Goal: Register for event/course: Register for event/course

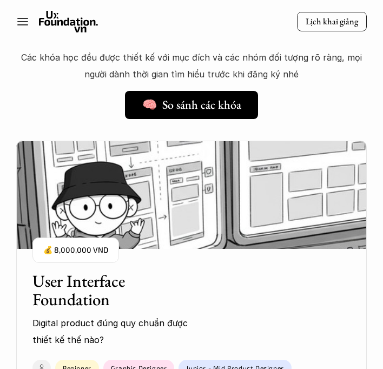
scroll to position [984, 0]
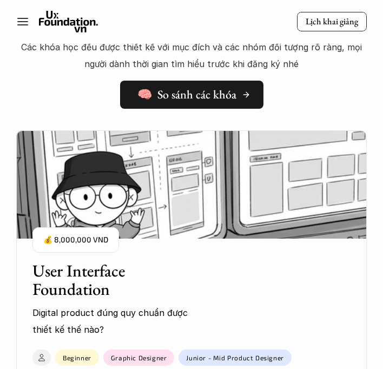
click at [228, 90] on h5 "🧠 So sánh các khóa" at bounding box center [186, 95] width 99 height 14
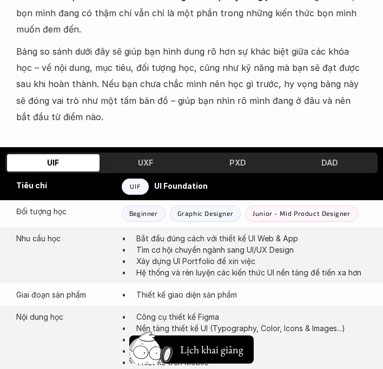
scroll to position [428, 0]
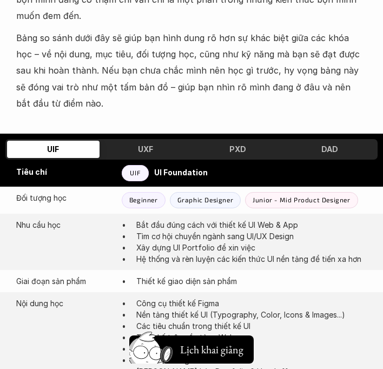
click at [161, 141] on div "UXF" at bounding box center [146, 149] width 92 height 17
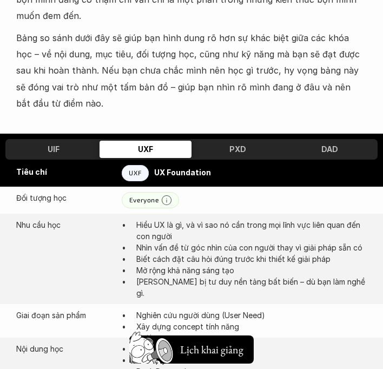
click at [219, 141] on div "PXD" at bounding box center [237, 149] width 92 height 17
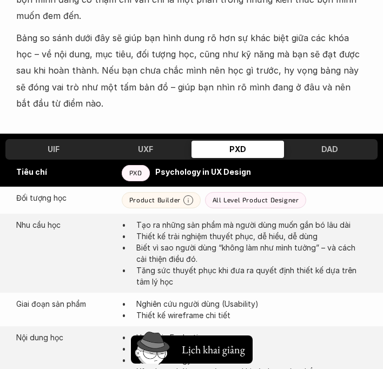
click at [166, 141] on div "UXF" at bounding box center [146, 149] width 92 height 17
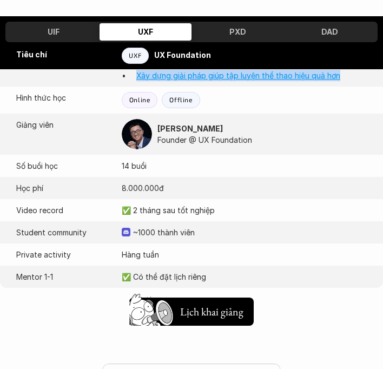
scroll to position [883, 0]
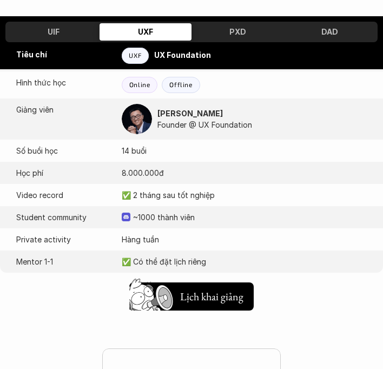
click at [232, 31] on h3 "PXD" at bounding box center [237, 32] width 17 height 9
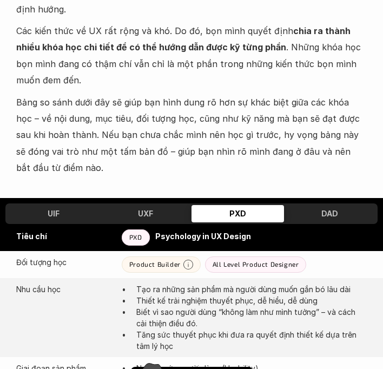
scroll to position [368, 0]
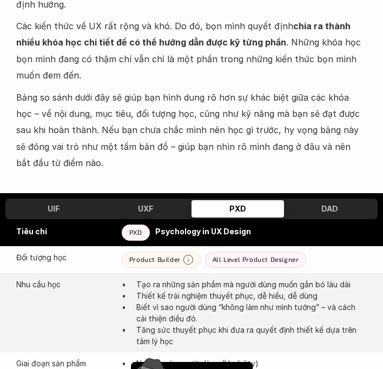
click at [314, 200] on div "DAD" at bounding box center [330, 208] width 92 height 17
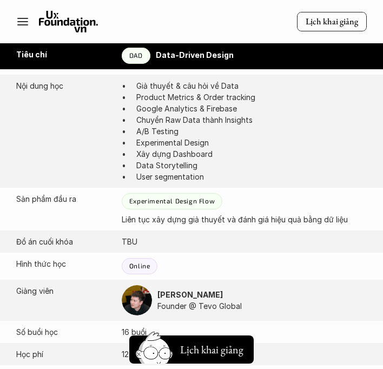
scroll to position [669, 0]
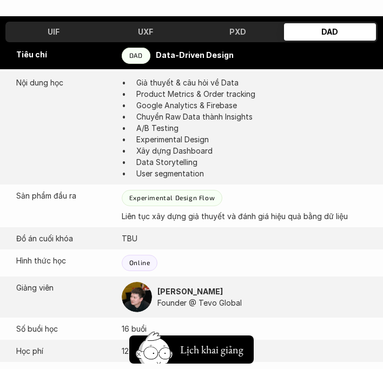
click at [236, 31] on h3 "PXD" at bounding box center [237, 32] width 17 height 9
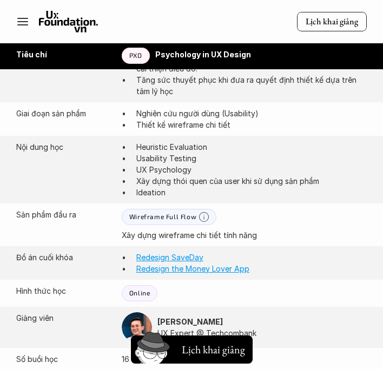
scroll to position [617, 0]
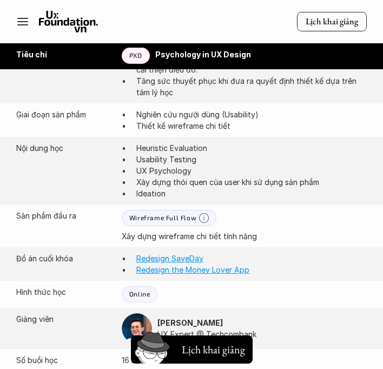
click at [254, 81] on p "Tăng sức thuyết phục khi đưa ra quyết định thiết kế dựa trên tâm lý học" at bounding box center [251, 86] width 230 height 23
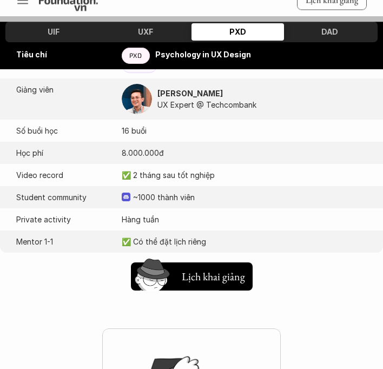
scroll to position [848, 0]
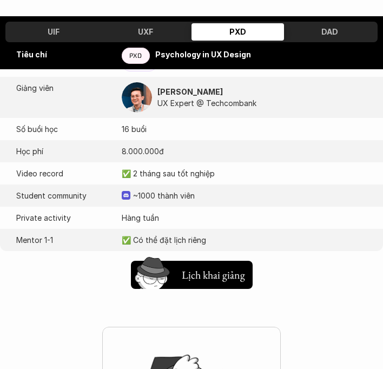
click at [155, 24] on div "UXF" at bounding box center [146, 31] width 92 height 17
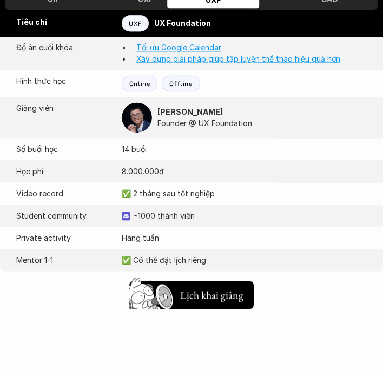
scroll to position [894, 0]
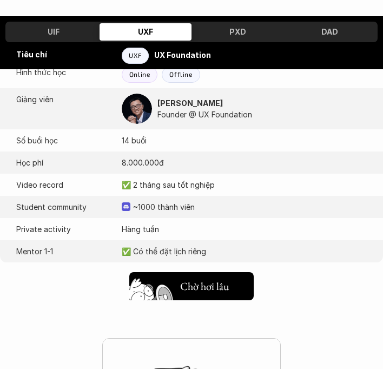
click at [202, 276] on h5 "Lịch khai giảng" at bounding box center [211, 283] width 63 height 15
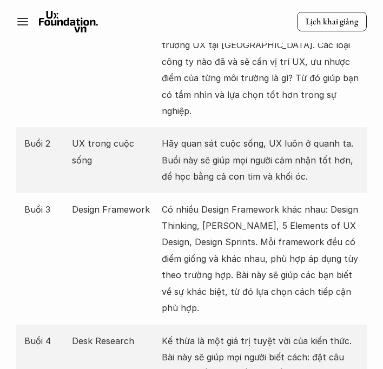
scroll to position [2200, 0]
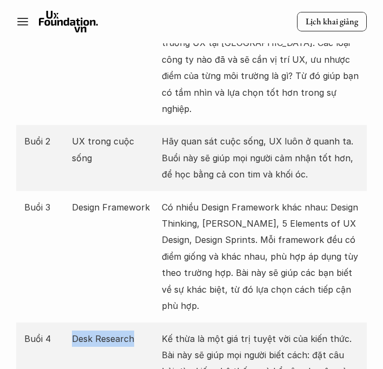
drag, startPoint x: 74, startPoint y: 282, endPoint x: 132, endPoint y: 295, distance: 59.2
click at [132, 331] on p "Desk Research" at bounding box center [114, 339] width 84 height 16
copy p "Desk Research"
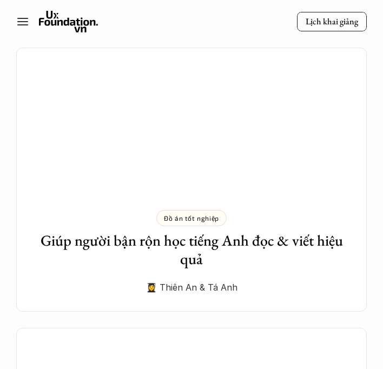
scroll to position [4002, 0]
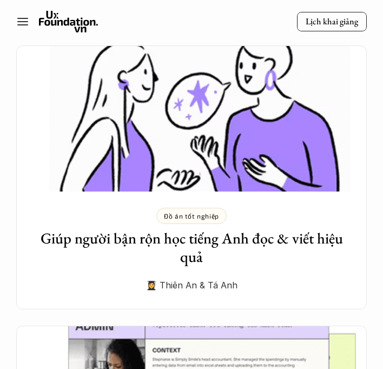
click at [267, 229] on h3 "Giúp người bận rộn học tiếng Anh đọc & viết hiệu quả" at bounding box center [191, 247] width 318 height 36
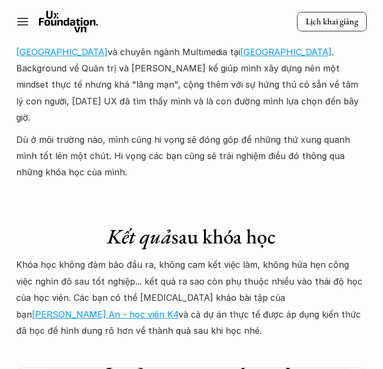
scroll to position [3679, 0]
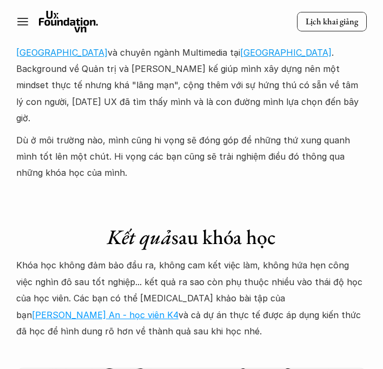
click at [179, 309] on link "Hồ Vũ Thiên An - học viên K4" at bounding box center [105, 314] width 147 height 11
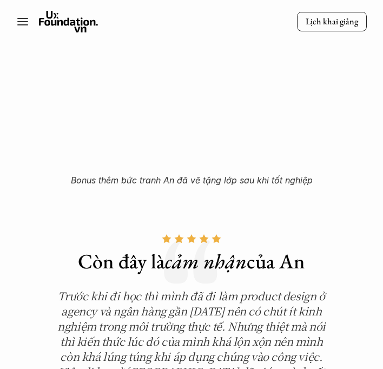
scroll to position [4598, 0]
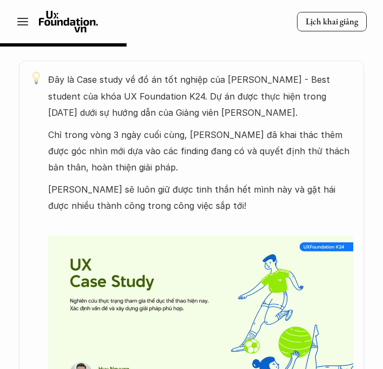
scroll to position [553, 0]
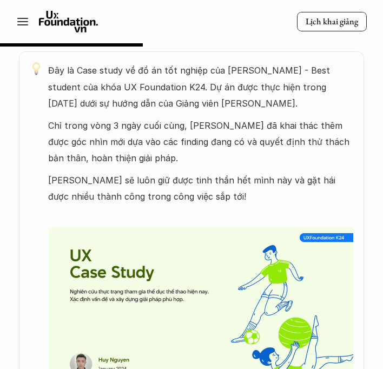
click at [142, 186] on p "Chúc Huy sẽ luôn giữ được tinh thần hết mình này và gặt hái được nhiều thành cô…" at bounding box center [200, 188] width 305 height 33
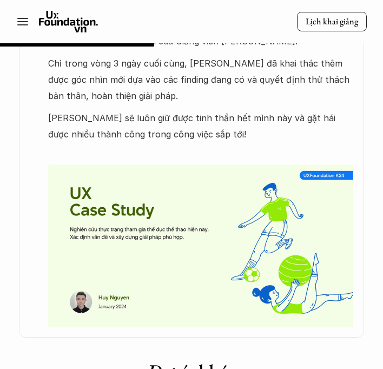
scroll to position [617, 0]
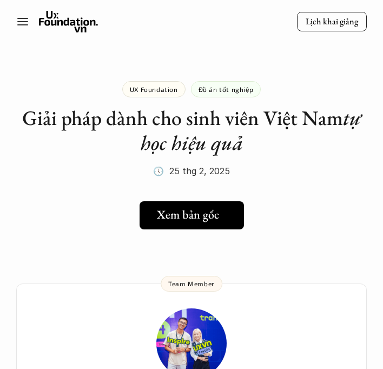
click at [210, 202] on link "Xem bản gốc" at bounding box center [192, 215] width 104 height 28
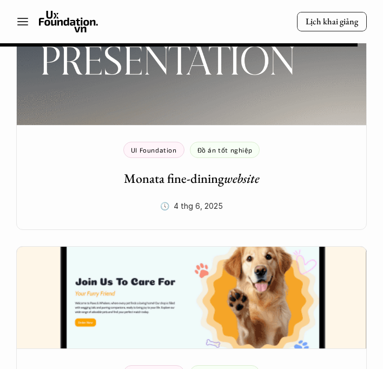
scroll to position [1951, 0]
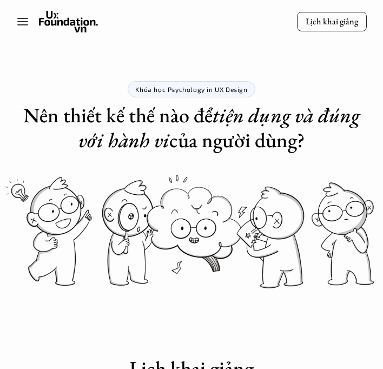
click at [30, 21] on div at bounding box center [27, 21] width 23 height 13
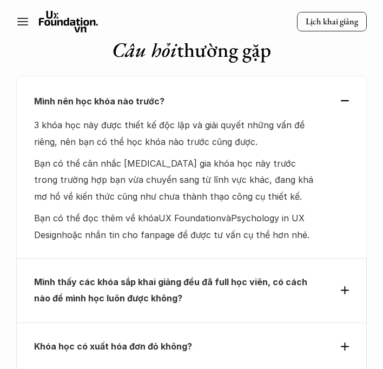
scroll to position [6183, 0]
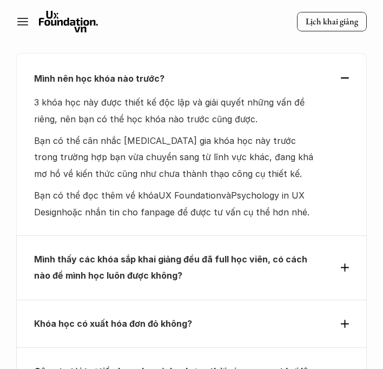
click at [346, 263] on icon at bounding box center [345, 267] width 8 height 8
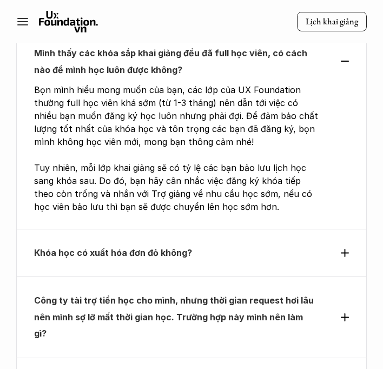
scroll to position [6260, 0]
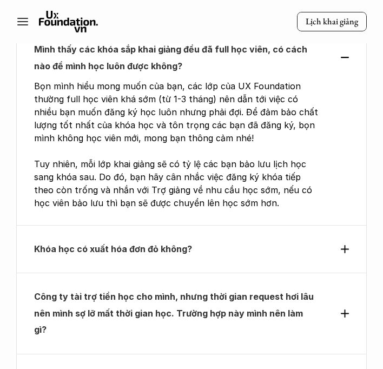
click at [342, 288] on div "Công ty tài trợ tiền học cho mình, nhưng thời gian request hơi lâu nên mình sợ …" at bounding box center [191, 312] width 315 height 49
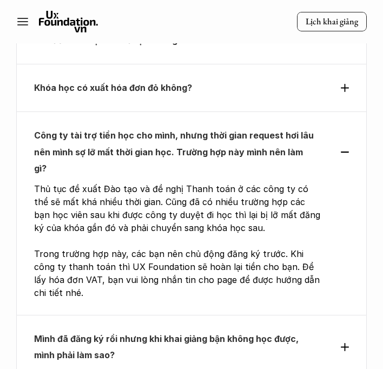
scroll to position [6285, 0]
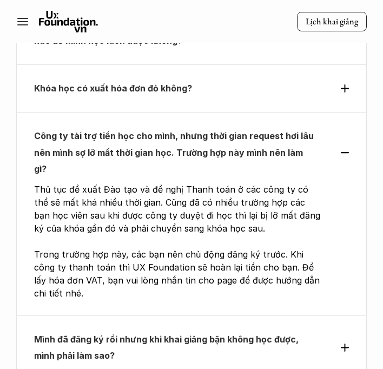
click at [341, 331] on div "Mình đã đăng ký rồi nhưng khi khai giảng bận không học được, mình phải làm sao?" at bounding box center [191, 347] width 315 height 33
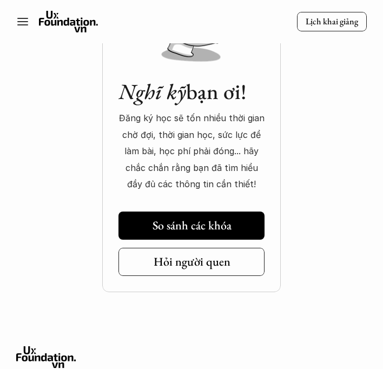
scroll to position [6975, 0]
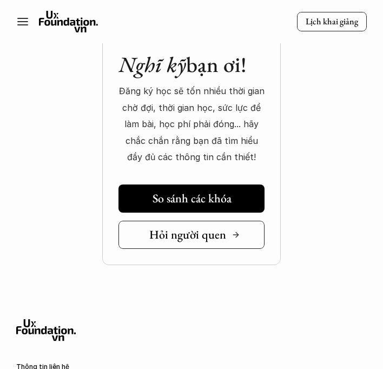
click at [239, 221] on link "Hỏi người quen" at bounding box center [191, 235] width 146 height 28
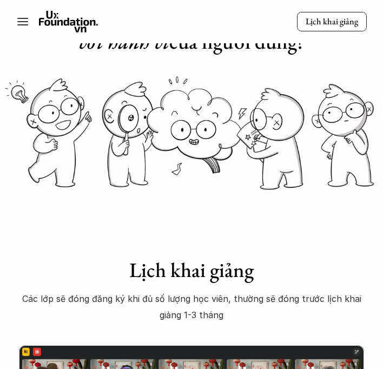
scroll to position [0, 0]
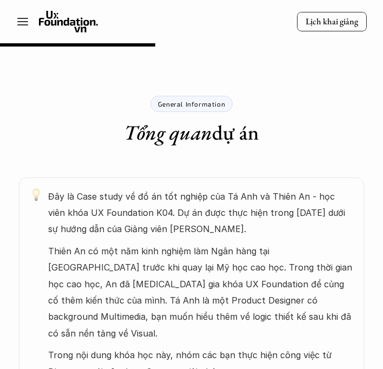
scroll to position [621, 0]
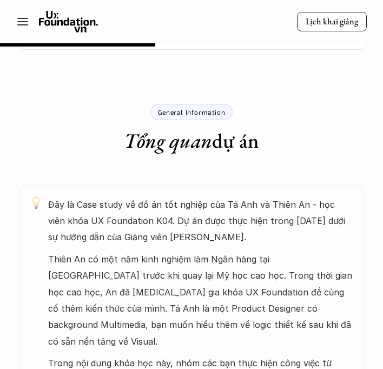
click at [211, 152] on h1 "Tổng quan dự án" at bounding box center [191, 140] width 135 height 25
click at [205, 117] on div "General Information" at bounding box center [191, 112] width 82 height 16
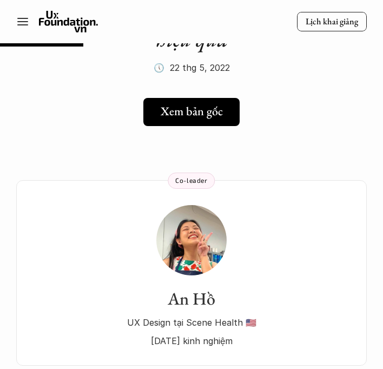
scroll to position [0, 0]
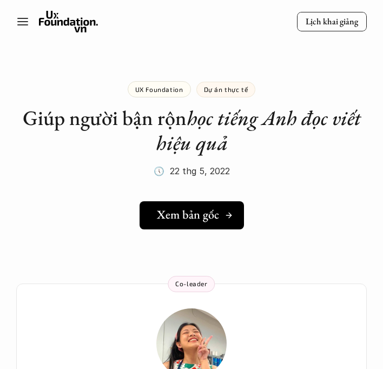
click at [222, 211] on div "Xem bản gốc" at bounding box center [195, 215] width 76 height 14
click at [216, 90] on p "Dự án thực tế" at bounding box center [226, 89] width 44 height 8
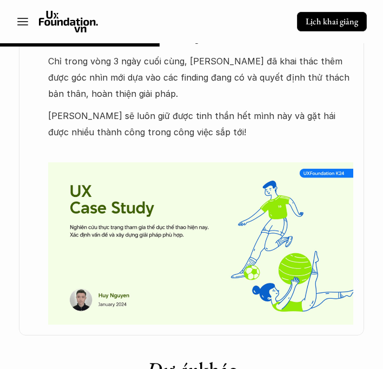
click at [333, 29] on link "Lịch khai giảng" at bounding box center [332, 22] width 70 height 20
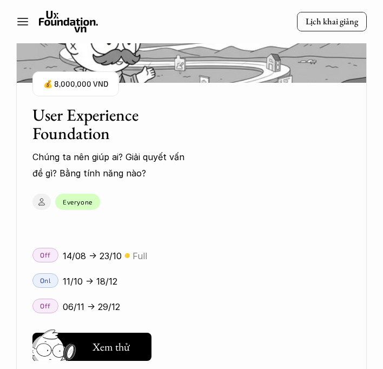
scroll to position [1963, 0]
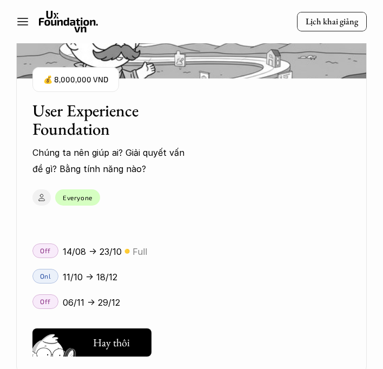
click at [113, 338] on h5 "Xem thử" at bounding box center [110, 345] width 37 height 15
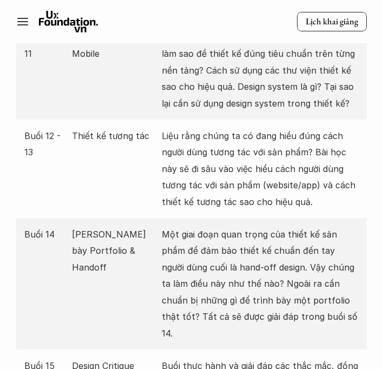
scroll to position [2888, 0]
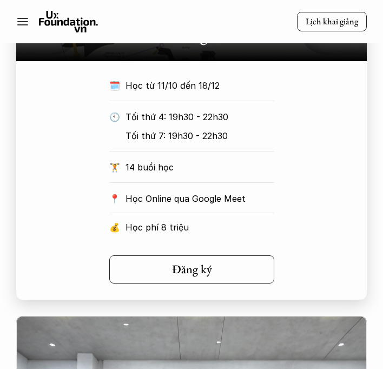
scroll to position [961, 0]
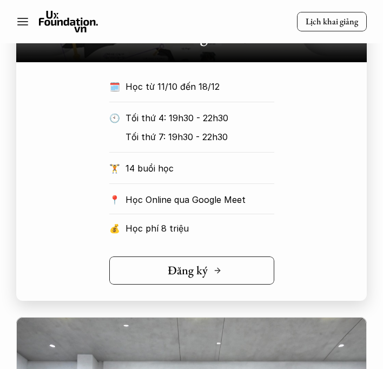
click at [227, 269] on link "Đăng ký" at bounding box center [191, 270] width 165 height 28
click at [140, 277] on link "Đăng ký" at bounding box center [191, 270] width 165 height 28
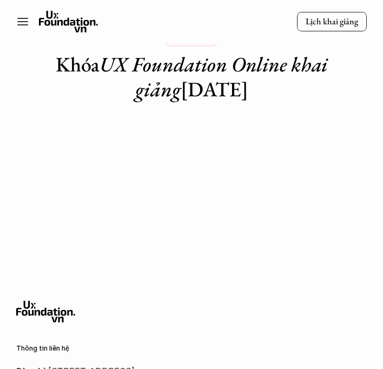
scroll to position [48, 0]
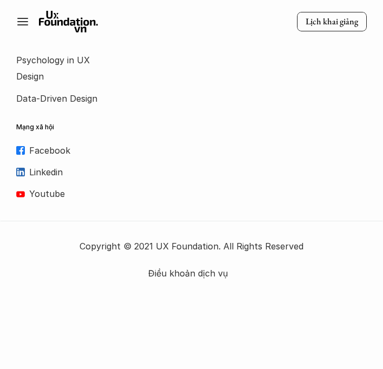
scroll to position [598, 0]
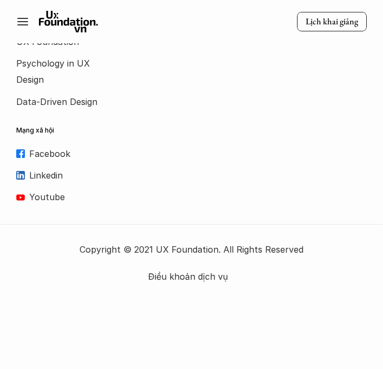
click at [50, 154] on p "Facebook" at bounding box center [189, 154] width 321 height 16
